Goal: Information Seeking & Learning: Check status

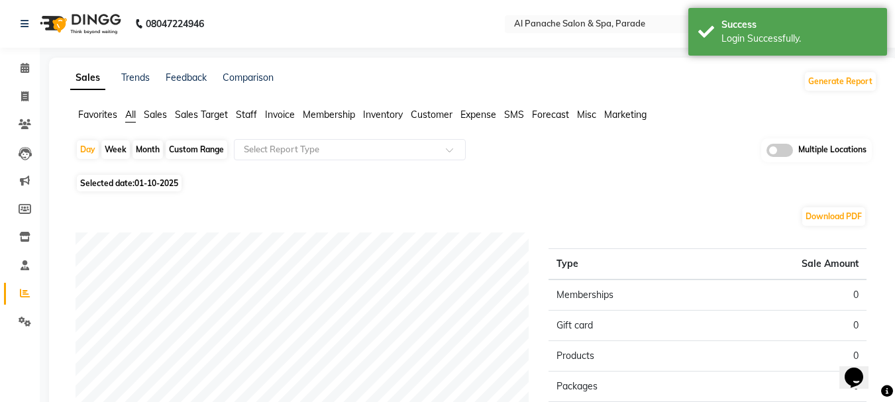
click at [142, 150] on div "Month" at bounding box center [147, 149] width 30 height 19
select select "10"
select select "2025"
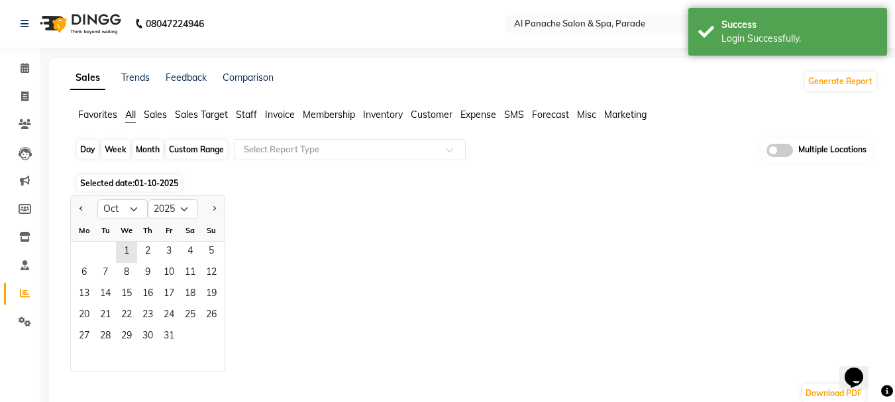
click at [142, 151] on div "Month" at bounding box center [147, 149] width 30 height 19
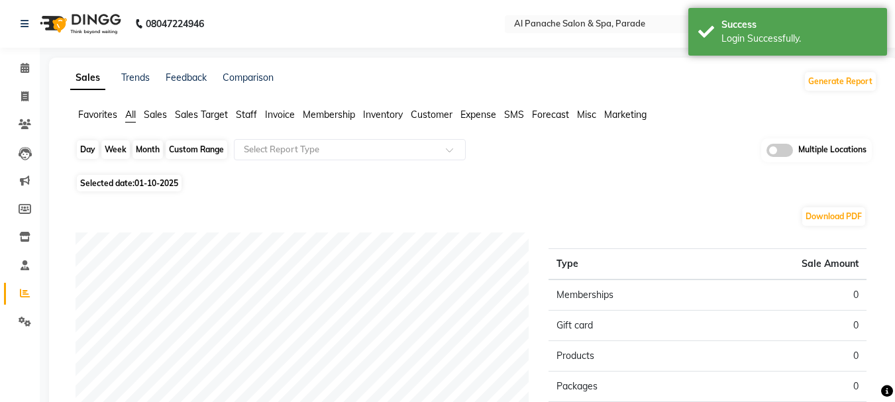
click at [138, 148] on div "Month" at bounding box center [147, 149] width 30 height 19
select select "10"
select select "2025"
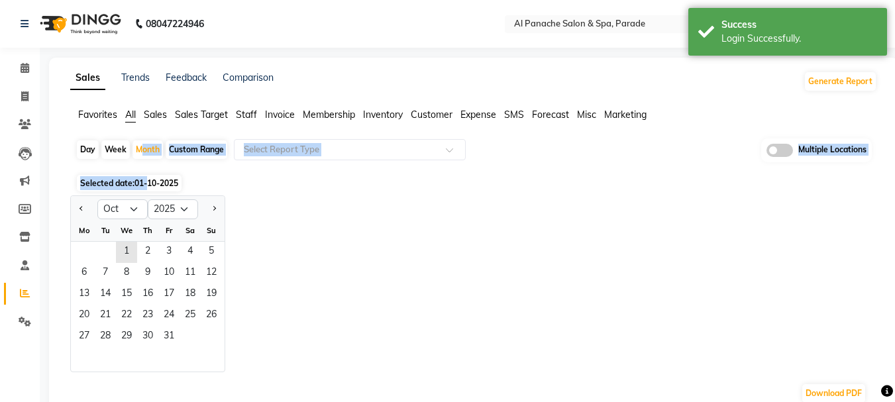
drag, startPoint x: 138, startPoint y: 148, endPoint x: 147, endPoint y: 194, distance: 46.6
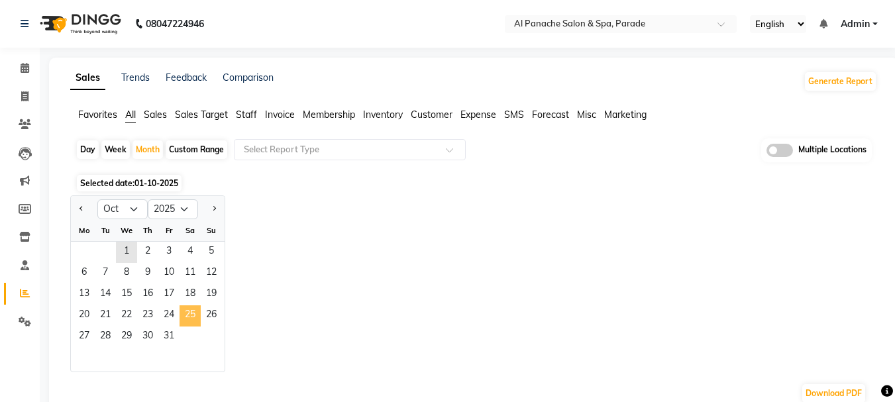
click at [188, 310] on span "25" at bounding box center [190, 315] width 21 height 21
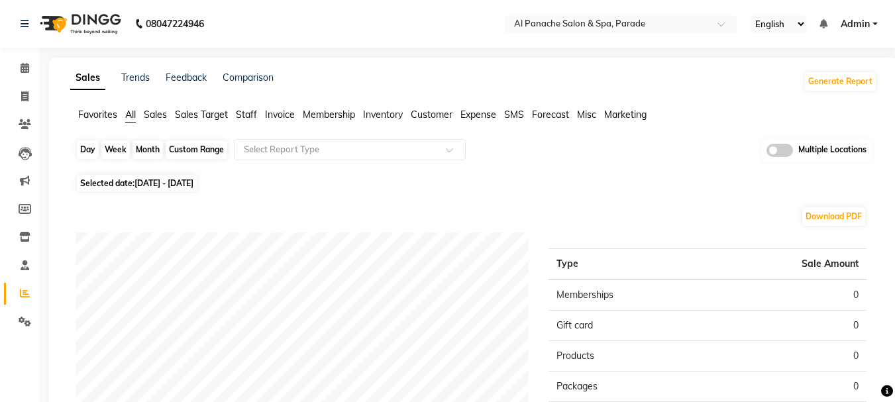
click at [137, 148] on div "Month" at bounding box center [147, 149] width 30 height 19
select select "10"
select select "2025"
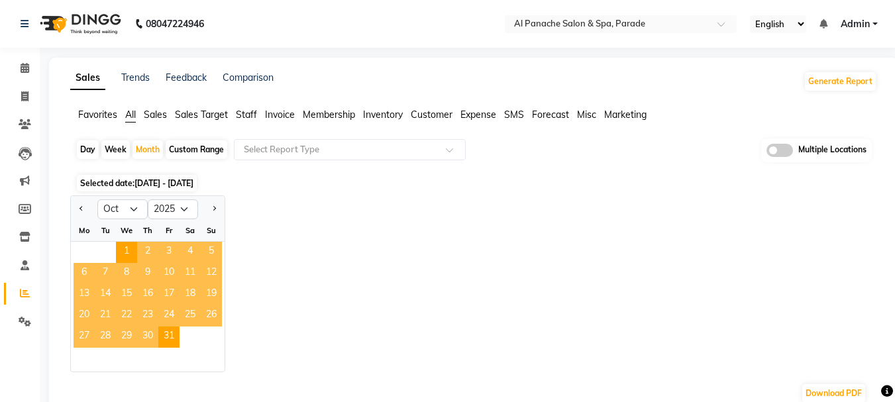
click at [149, 307] on span "23" at bounding box center [147, 315] width 21 height 21
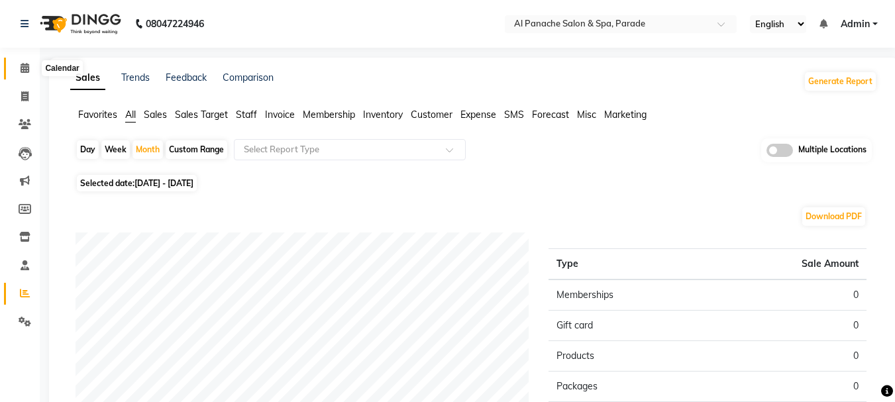
click at [19, 66] on span at bounding box center [24, 68] width 23 height 15
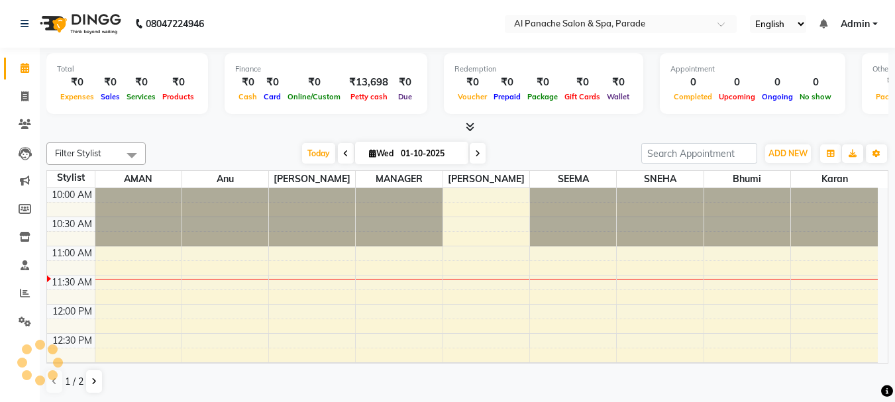
scroll to position [59, 0]
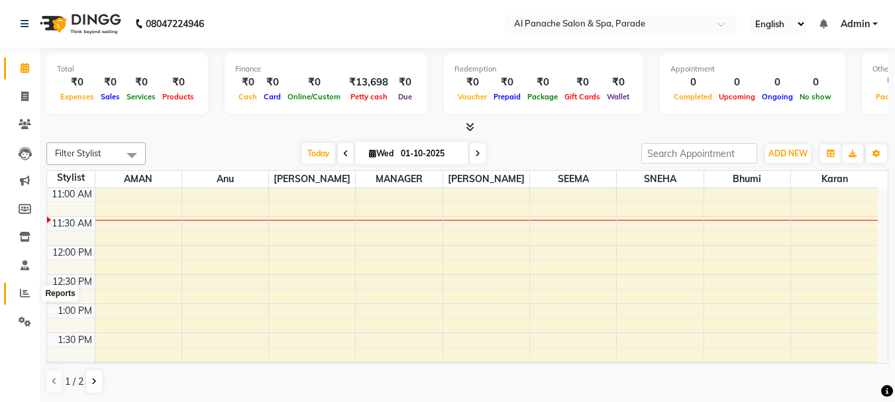
click at [28, 294] on icon at bounding box center [25, 293] width 10 height 10
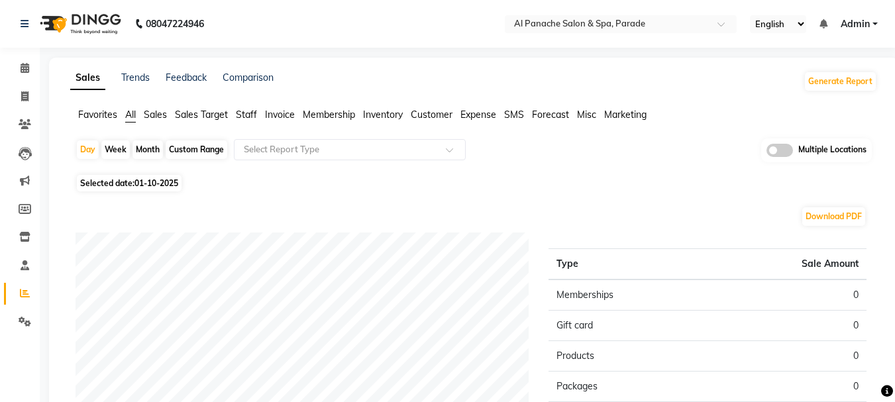
click at [144, 152] on div "Month" at bounding box center [147, 149] width 30 height 19
select select "10"
select select "2025"
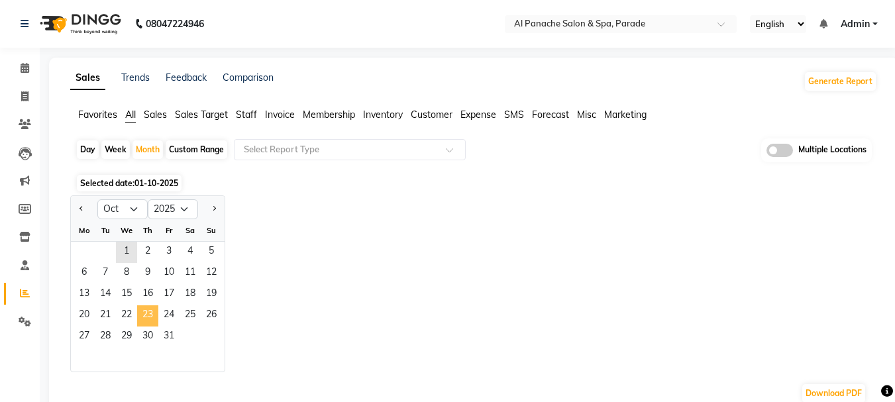
click at [142, 311] on span "23" at bounding box center [147, 315] width 21 height 21
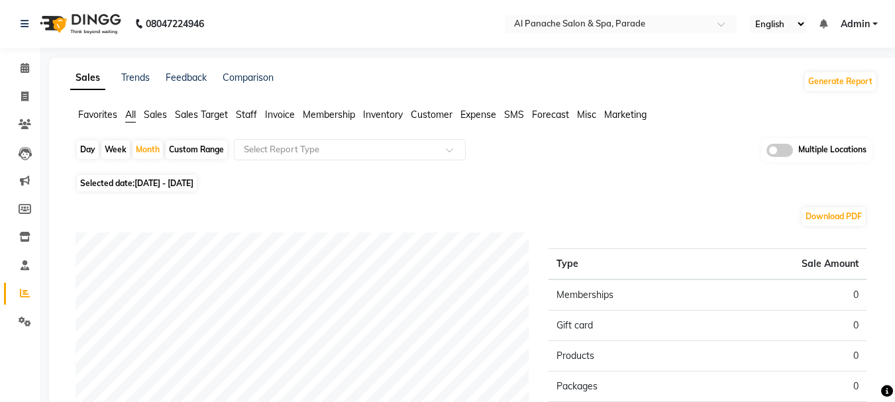
click at [158, 113] on span "Sales" at bounding box center [155, 115] width 23 height 12
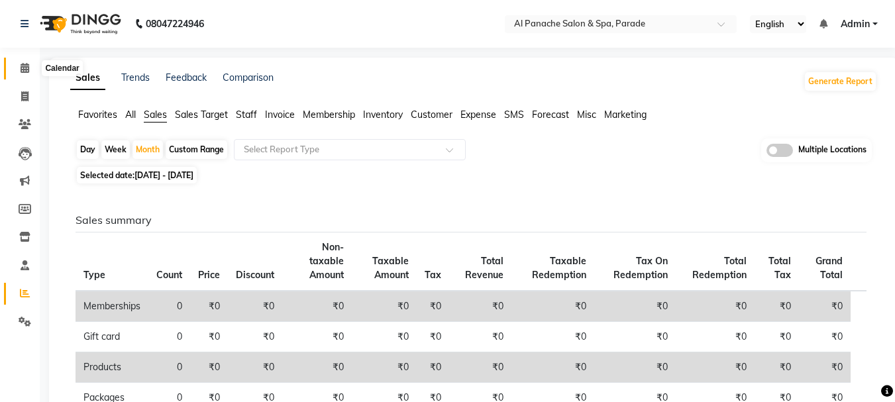
click at [33, 72] on span at bounding box center [24, 68] width 23 height 15
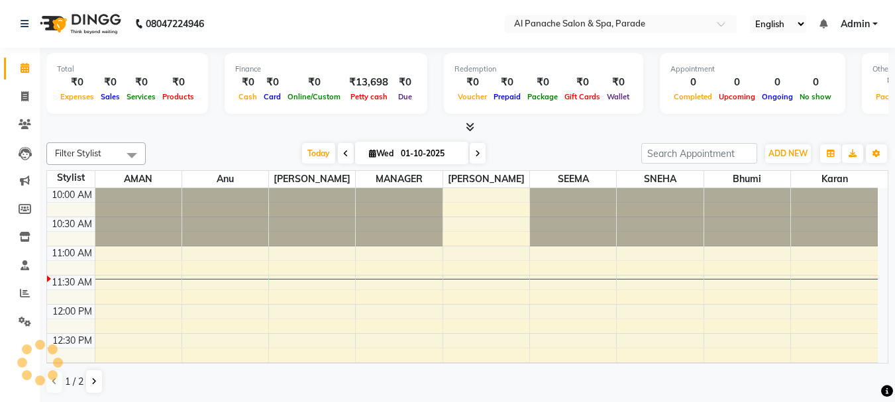
scroll to position [59, 0]
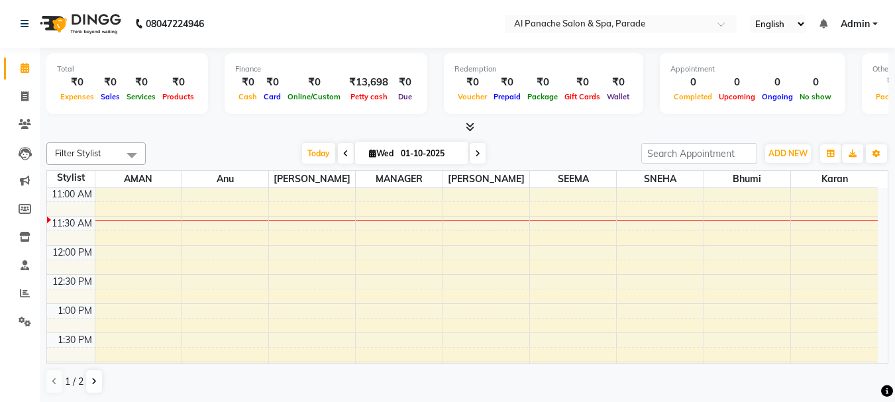
click at [466, 120] on div "Total ₹0 Expenses ₹0 Sales ₹0 Services ₹0 Products Finance ₹0 Cash ₹0 Card ₹0 O…" at bounding box center [467, 91] width 842 height 87
click at [466, 124] on icon at bounding box center [470, 127] width 9 height 10
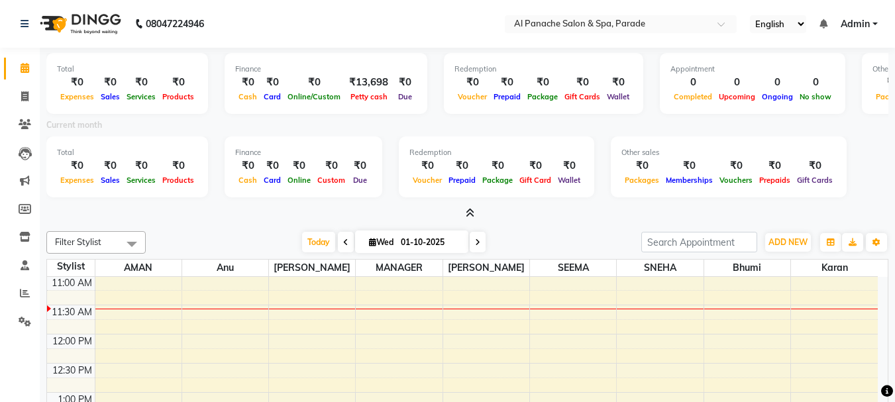
click at [383, 41] on nav "08047224946 Select Location × Al Panache Salon & Spa, Parade English ENGLISH Es…" at bounding box center [447, 24] width 895 height 48
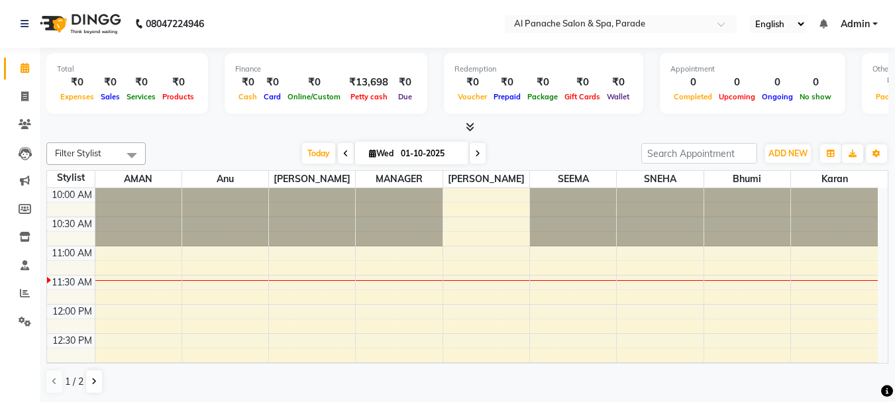
click at [36, 284] on li "Reports" at bounding box center [20, 294] width 40 height 28
click at [28, 296] on icon at bounding box center [25, 293] width 10 height 10
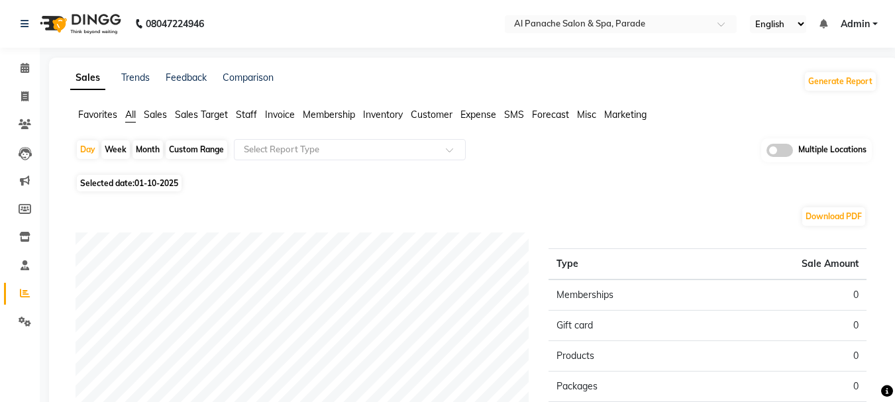
click at [158, 149] on div "Month" at bounding box center [147, 149] width 30 height 19
select select "10"
select select "2025"
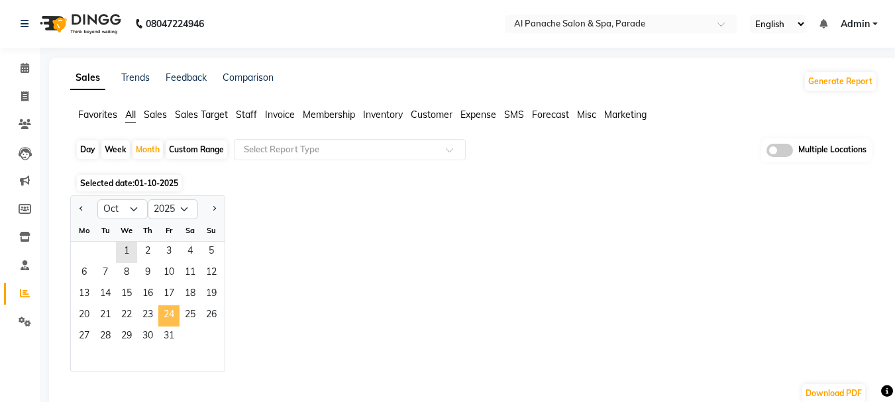
click at [179, 316] on span "24" at bounding box center [168, 315] width 21 height 21
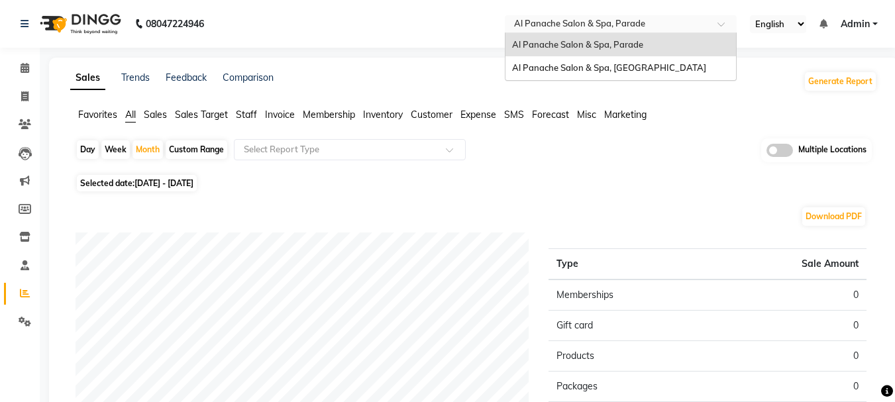
click at [615, 23] on input "text" at bounding box center [607, 25] width 192 height 13
